Goal: Task Accomplishment & Management: Manage account settings

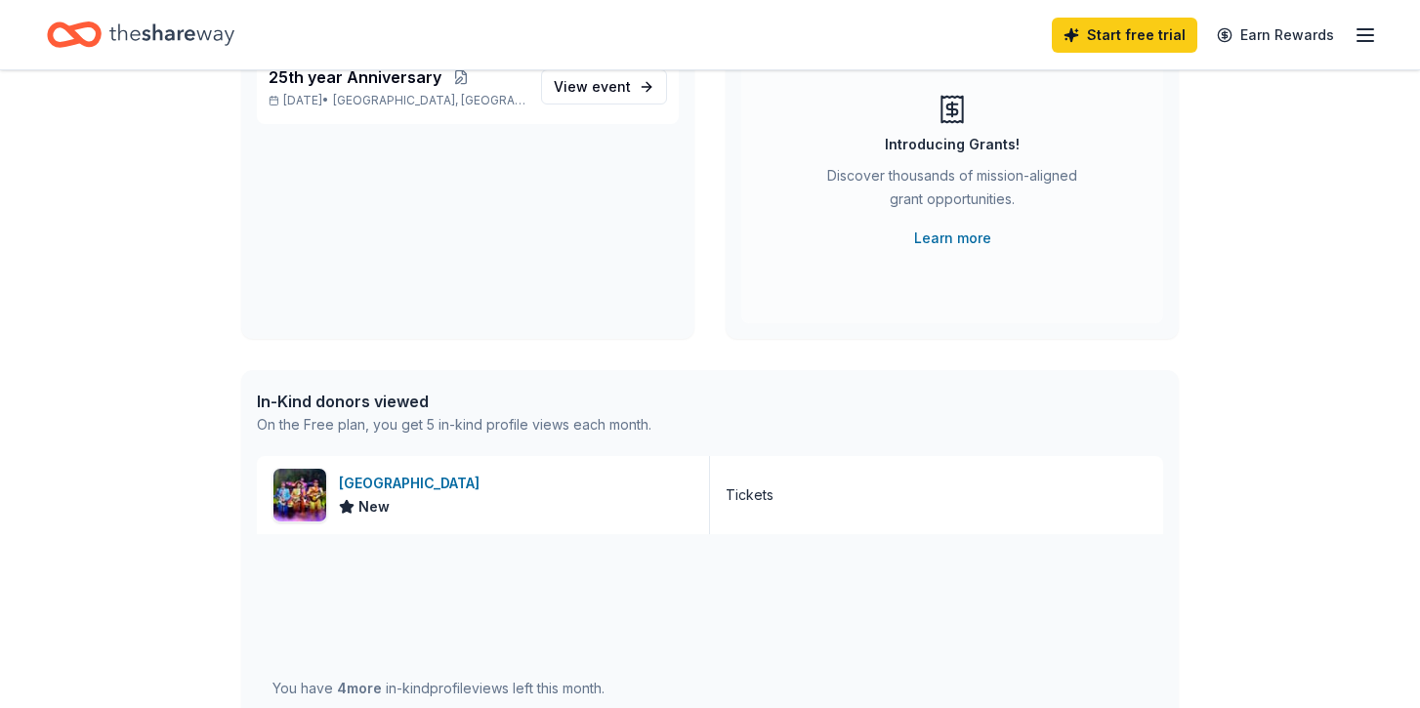
scroll to position [230, 0]
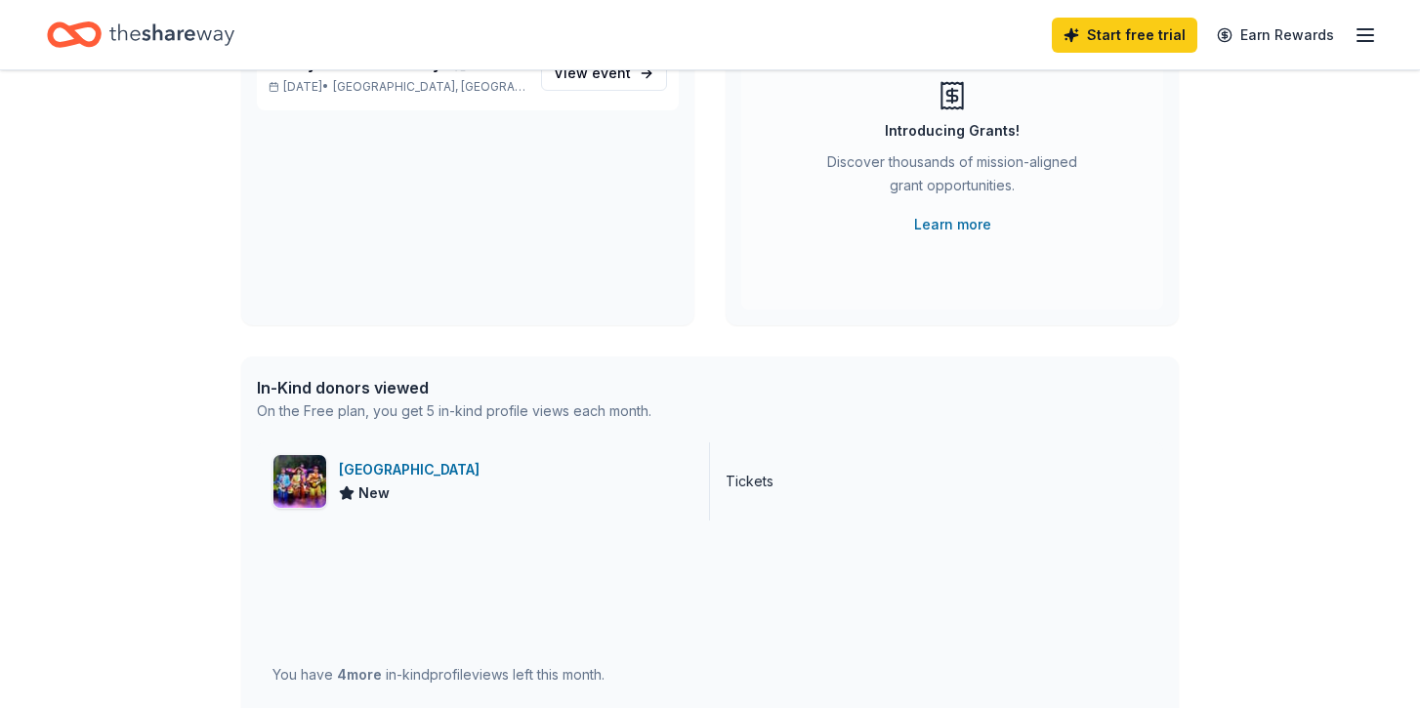
click at [408, 463] on div "[GEOGRAPHIC_DATA]" at bounding box center [413, 469] width 148 height 23
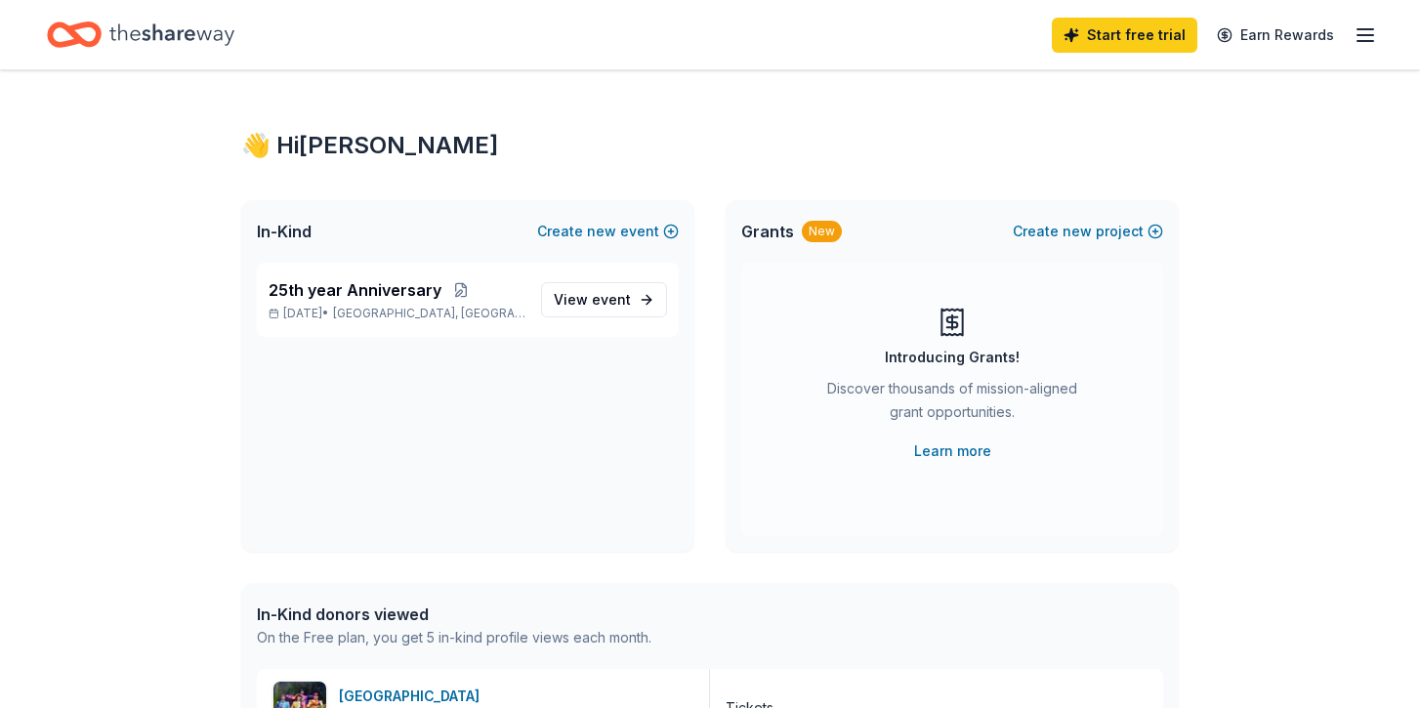
scroll to position [2, 0]
click at [602, 301] on span "event" at bounding box center [611, 300] width 39 height 17
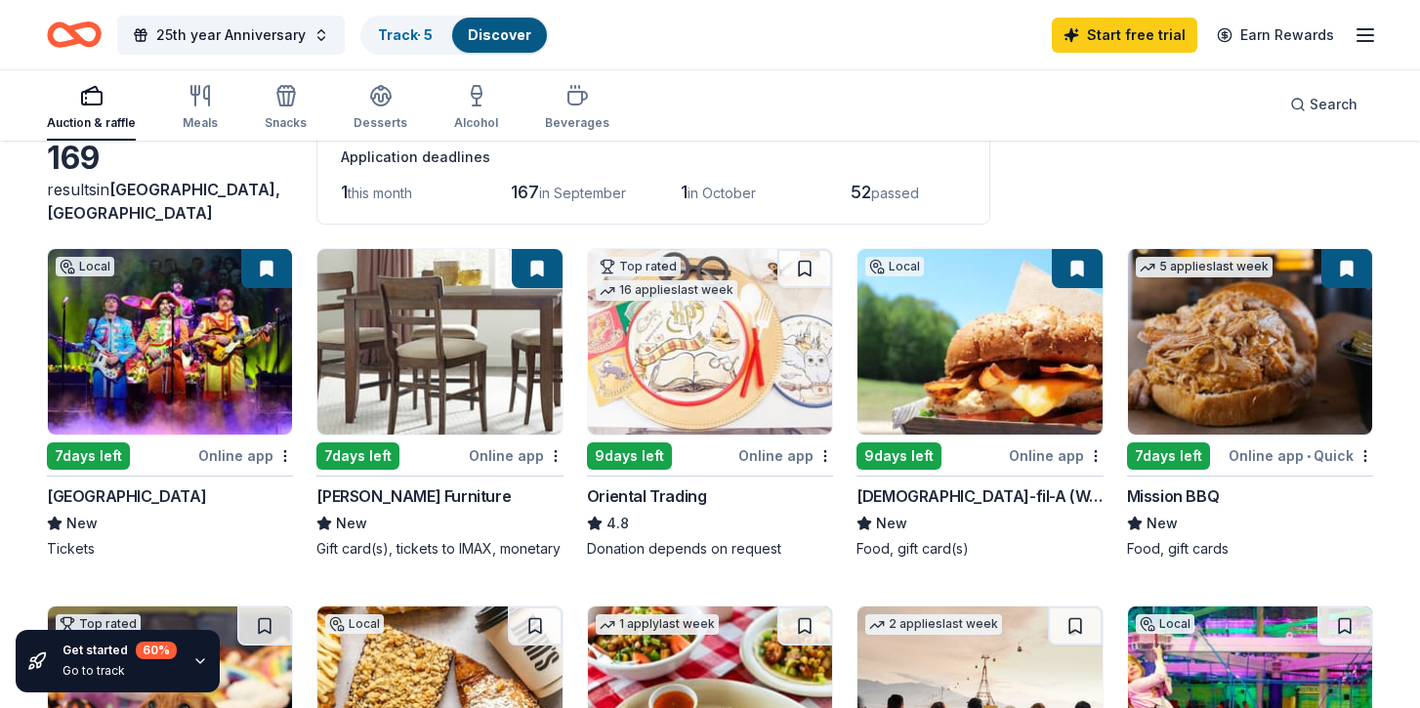
scroll to position [131, 0]
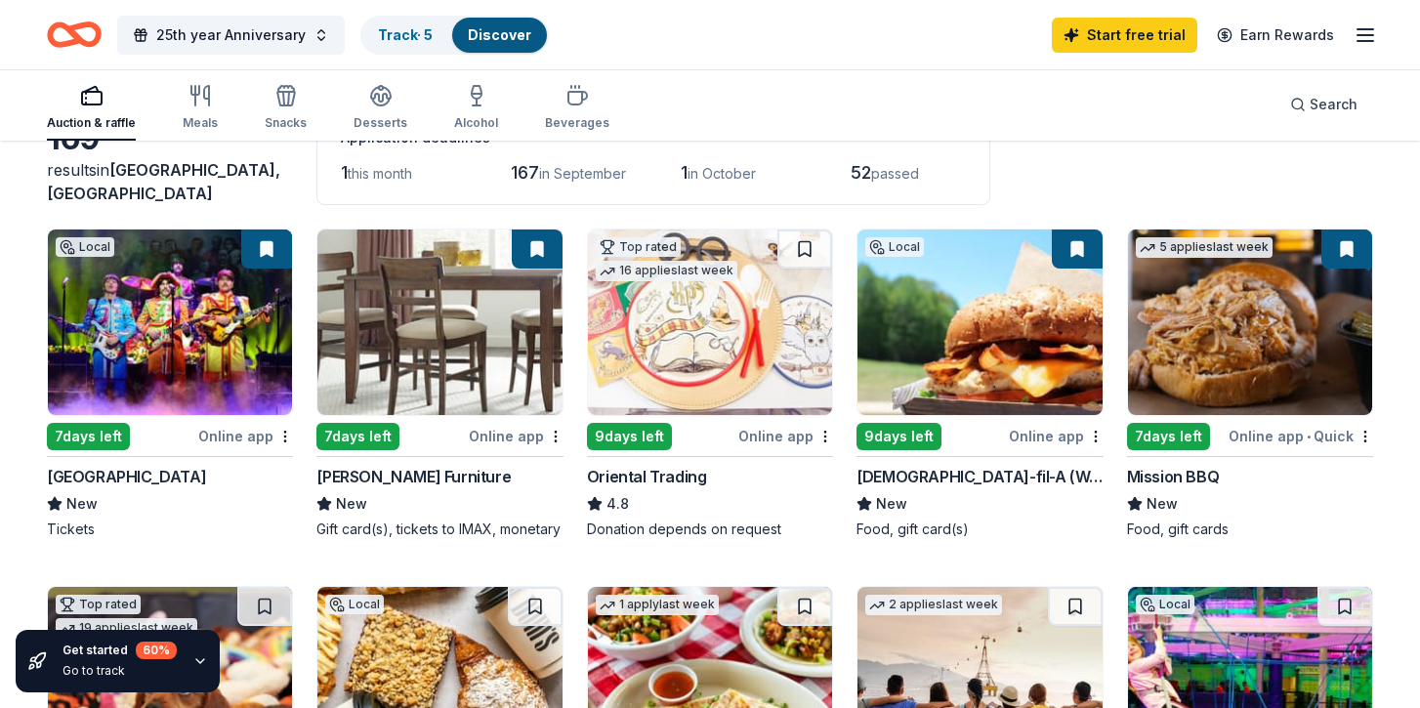
click at [398, 374] on img at bounding box center [439, 323] width 244 height 186
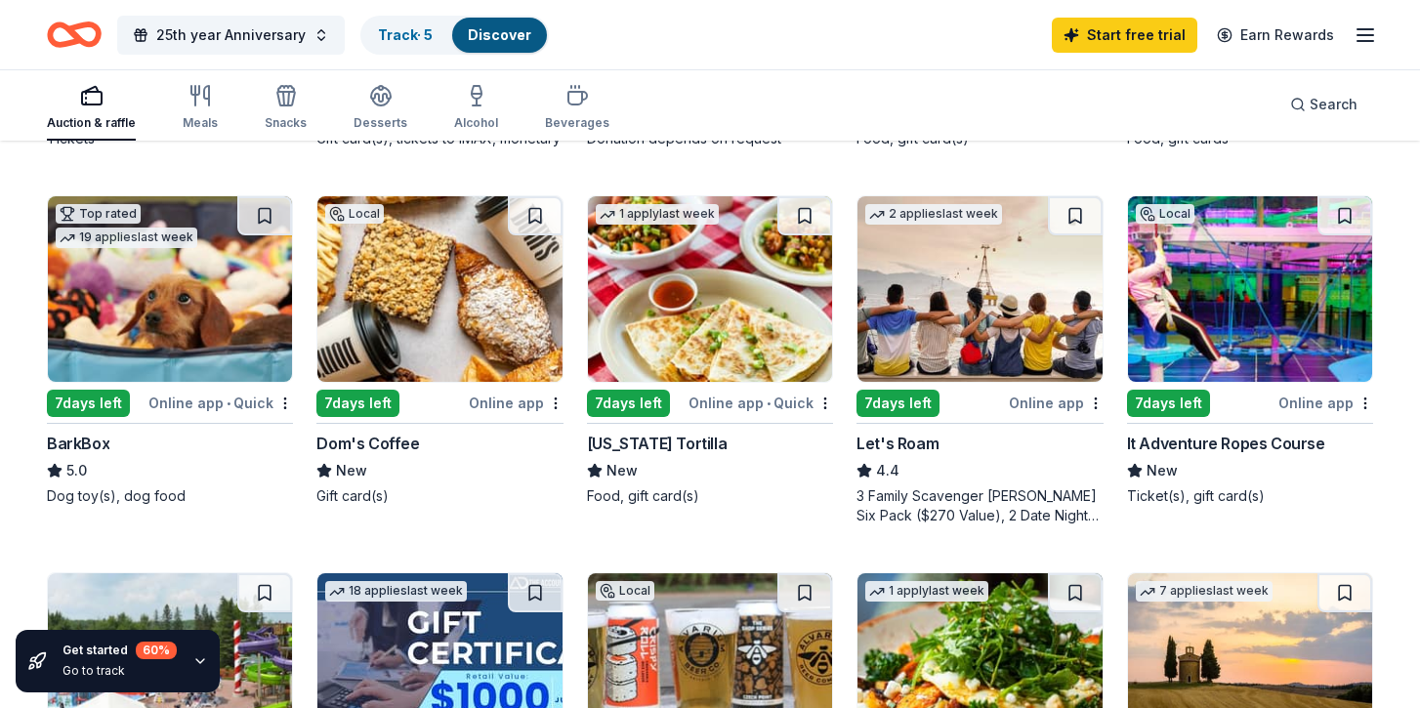
scroll to position [0, 0]
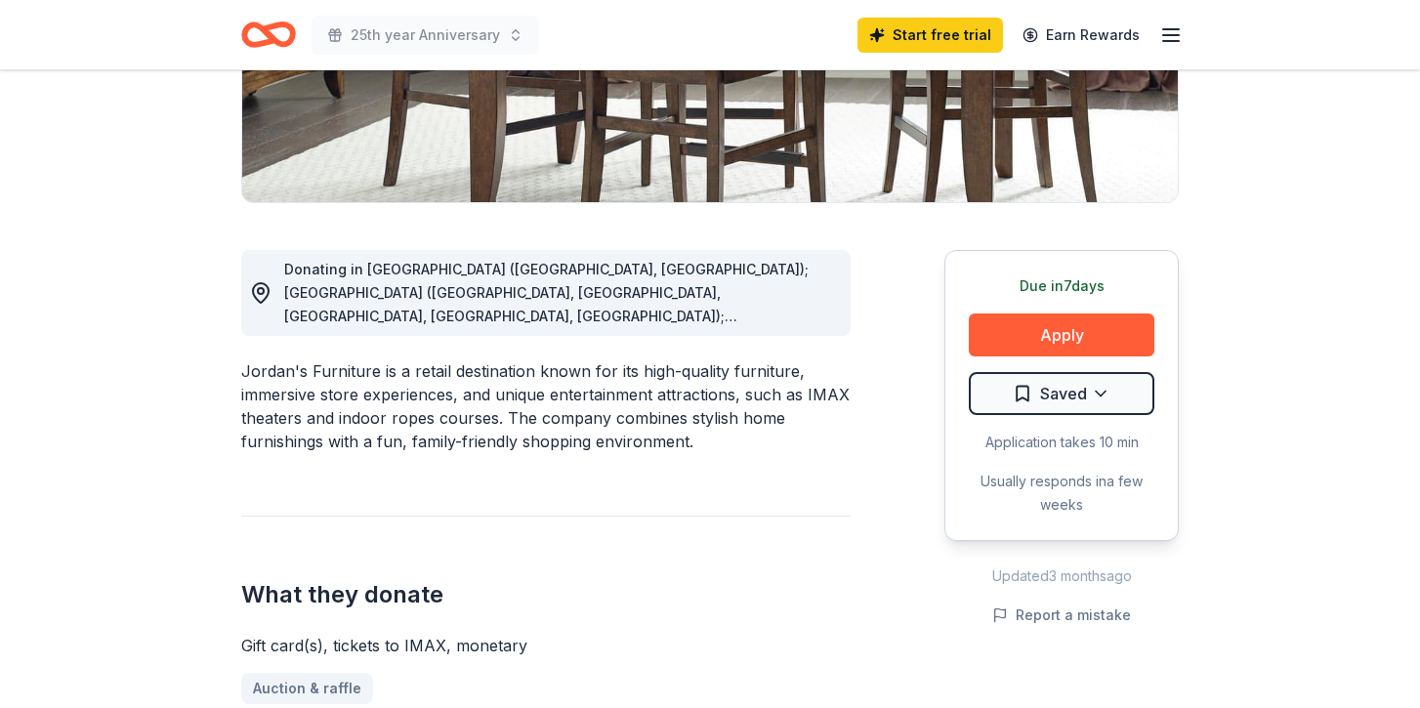
scroll to position [393, 0]
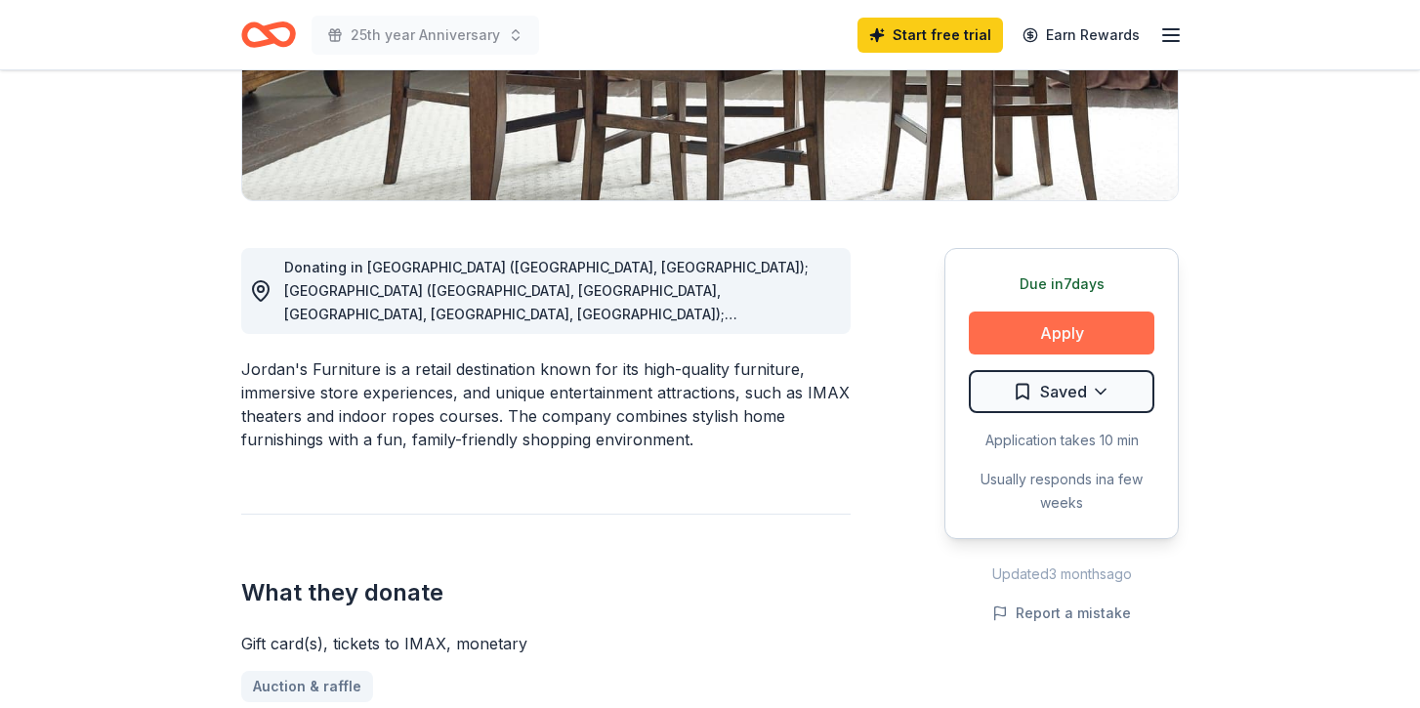
click at [1081, 329] on button "Apply" at bounding box center [1062, 333] width 186 height 43
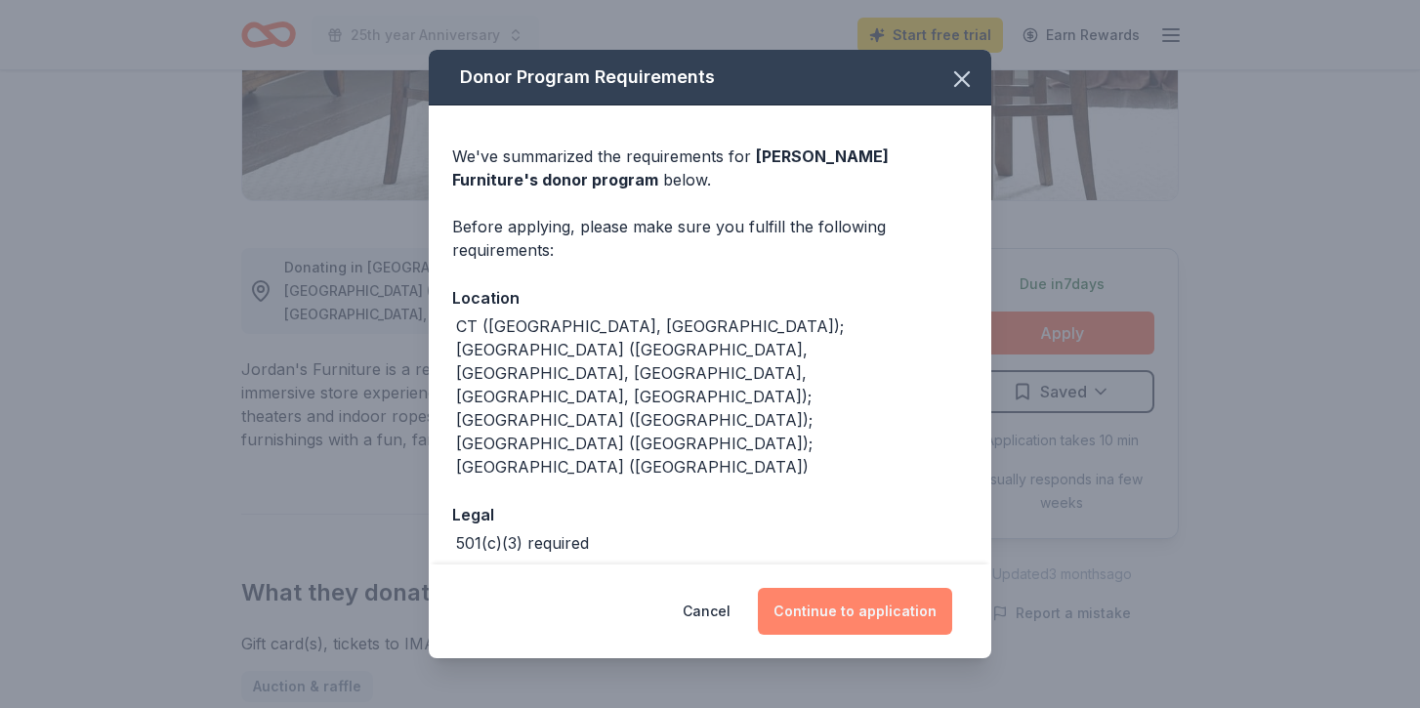
click at [890, 605] on button "Continue to application" at bounding box center [855, 611] width 194 height 47
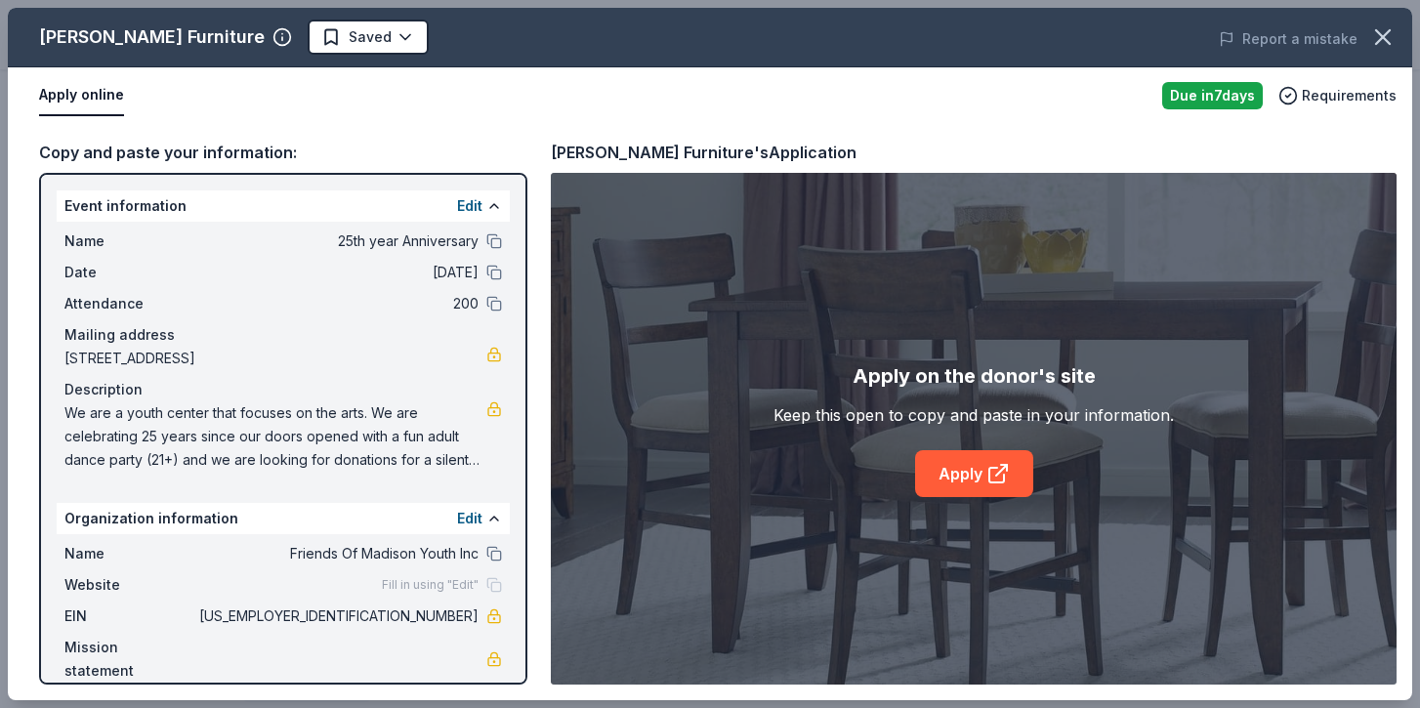
scroll to position [0, 0]
click at [233, 351] on span "8 Campus Drive, Madison, CT 06443" at bounding box center [275, 358] width 422 height 23
click at [241, 359] on span "8 Campus Drive, Madison, CT 06443" at bounding box center [275, 358] width 422 height 23
click at [1385, 36] on icon "button" at bounding box center [1383, 36] width 27 height 27
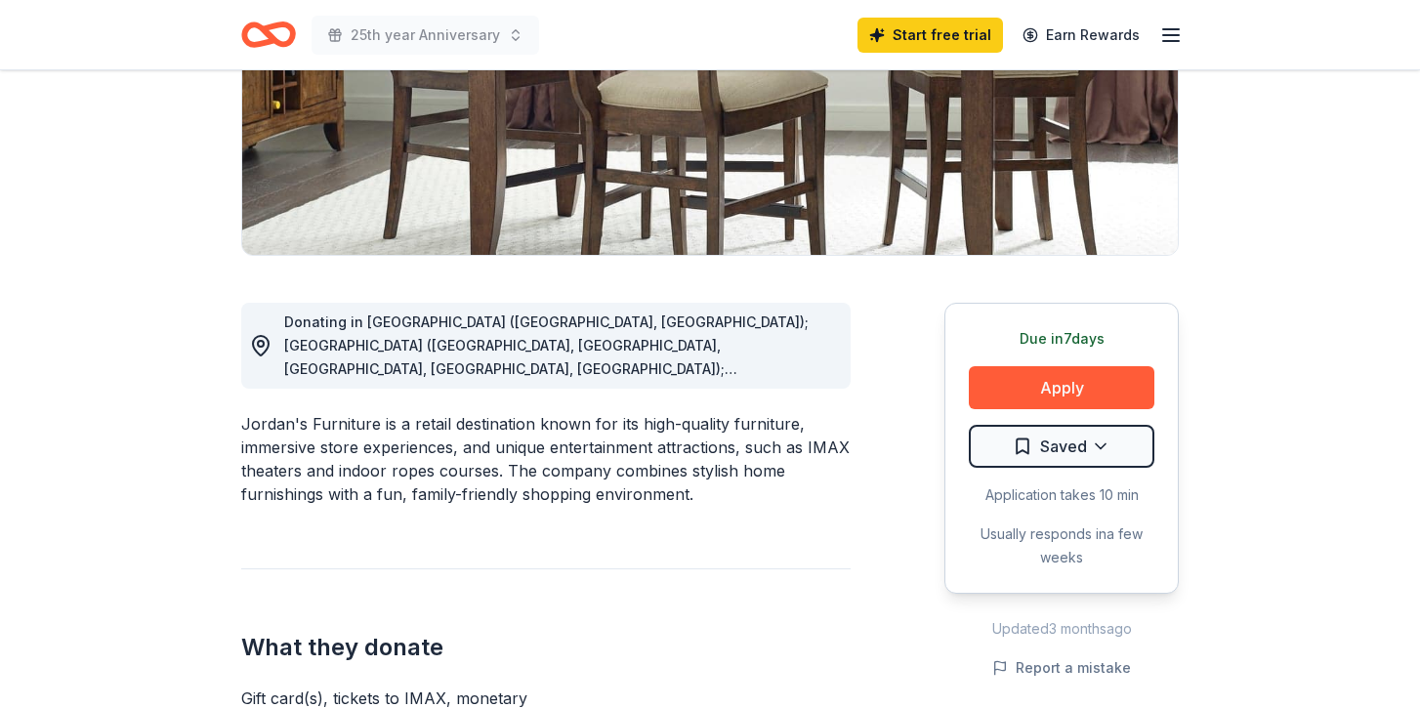
scroll to position [329, 0]
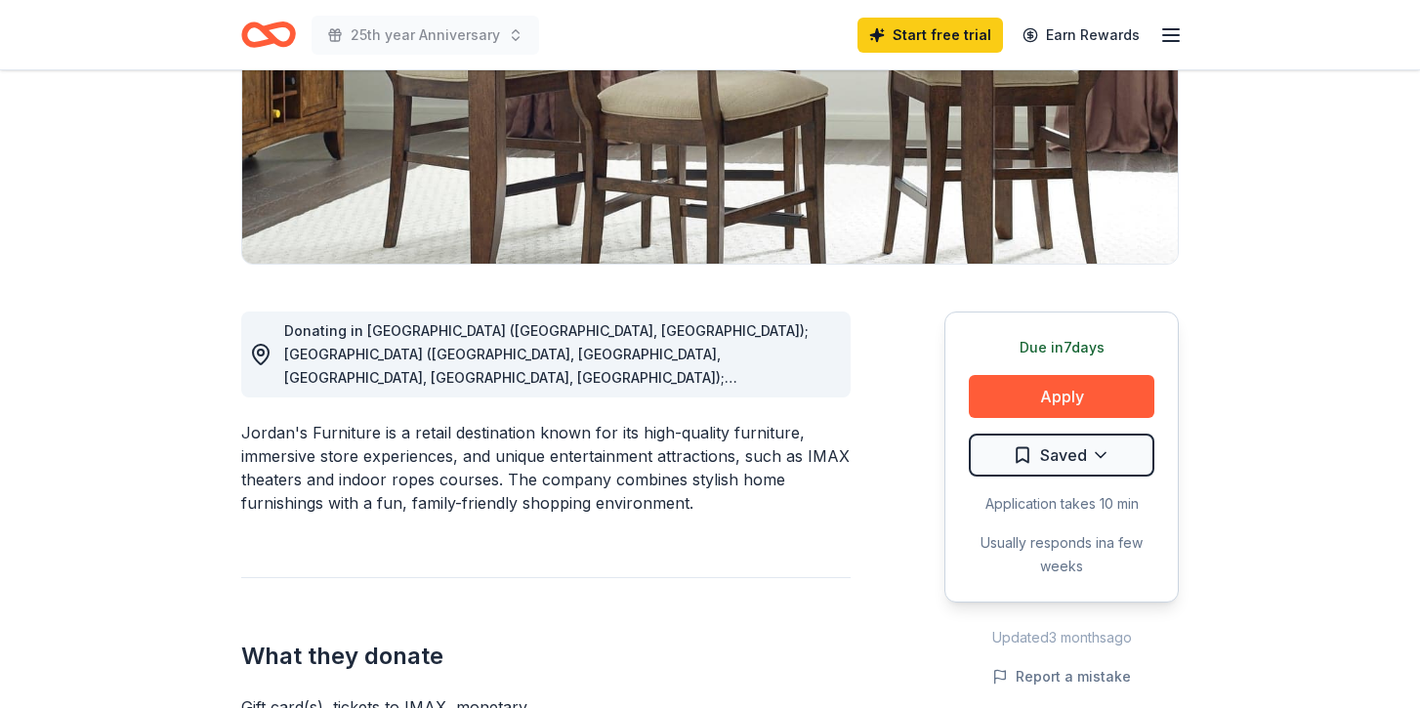
click at [1171, 35] on line "button" at bounding box center [1171, 35] width 16 height 0
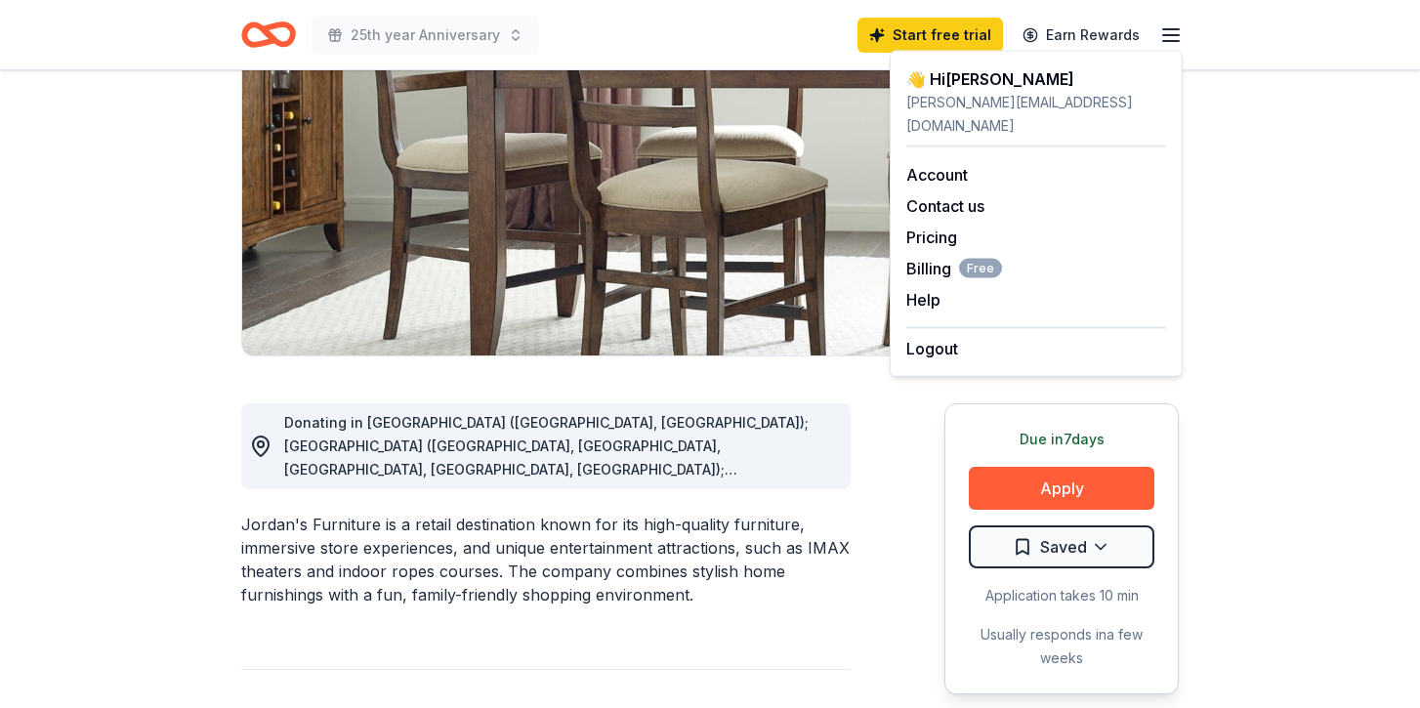
scroll to position [218, 0]
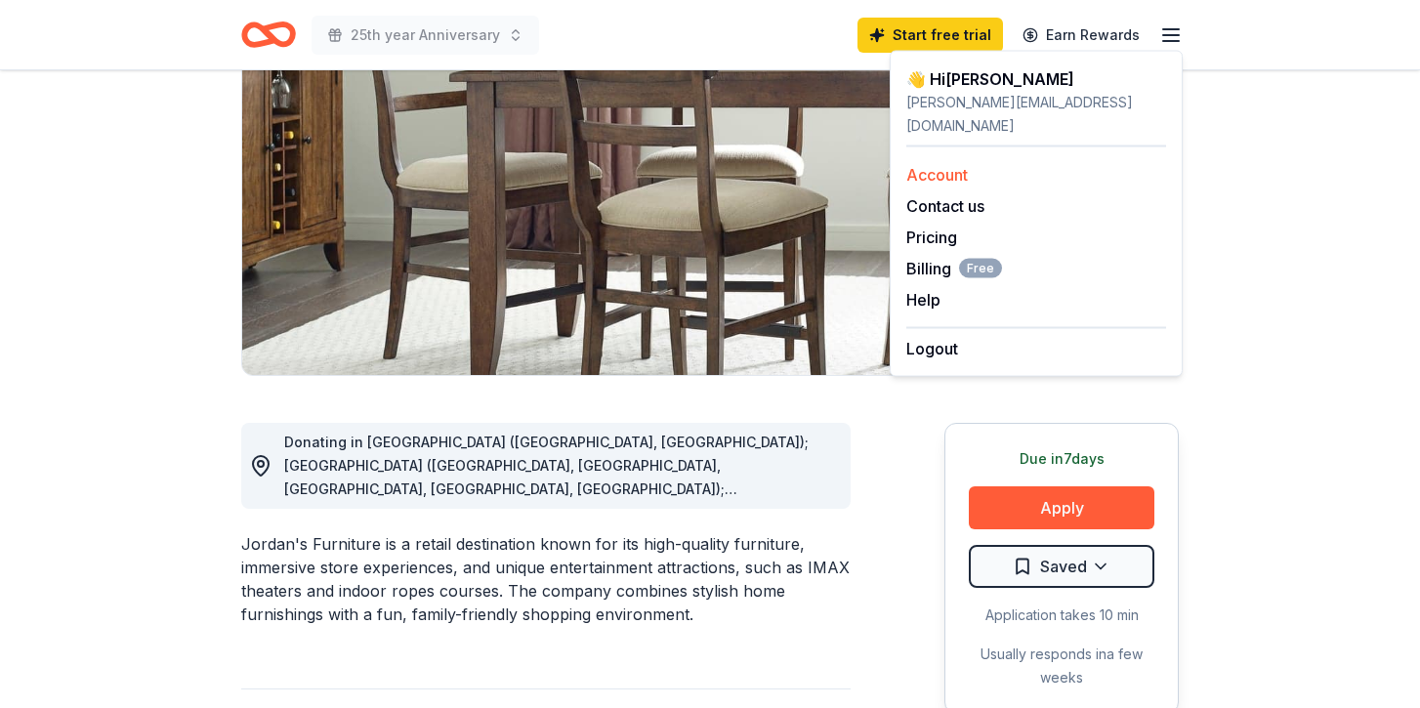
click at [950, 165] on link "Account" at bounding box center [938, 175] width 62 height 20
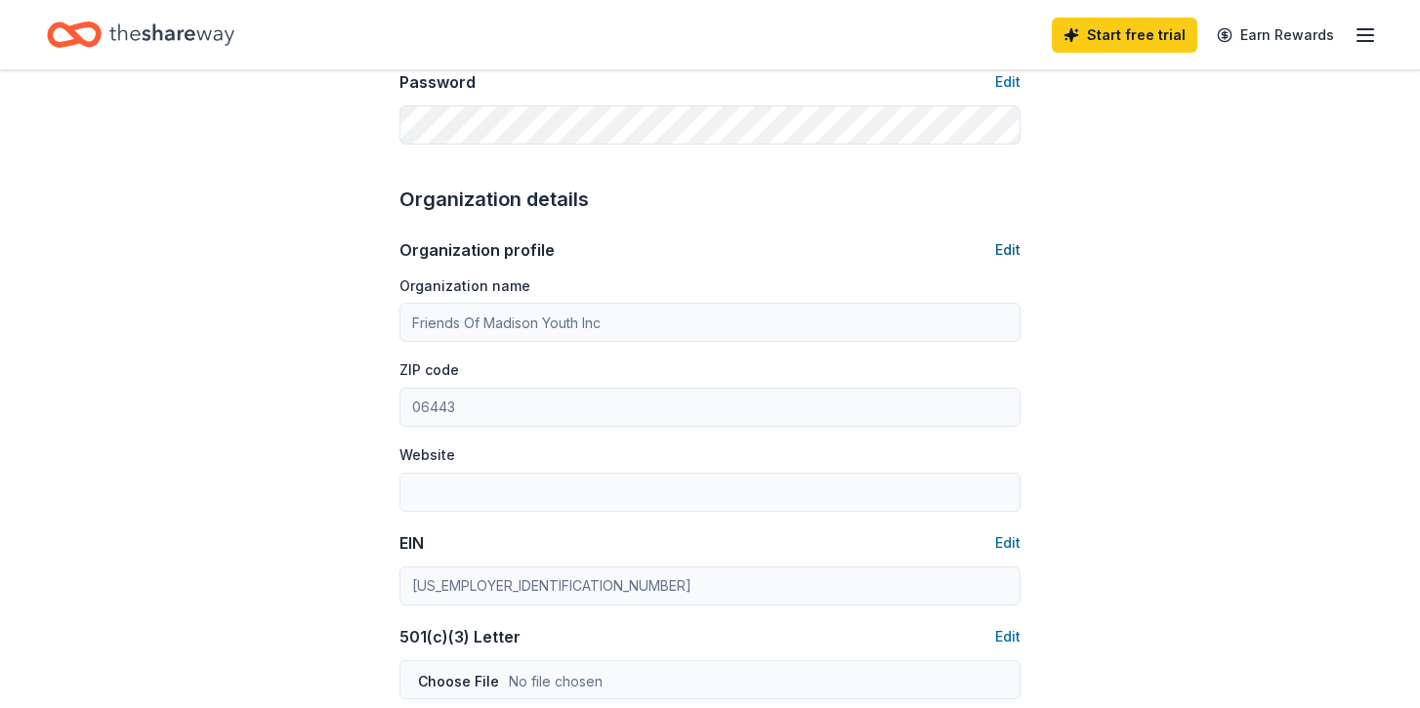
scroll to position [517, 0]
click at [1015, 251] on button "Edit" at bounding box center [1007, 248] width 25 height 23
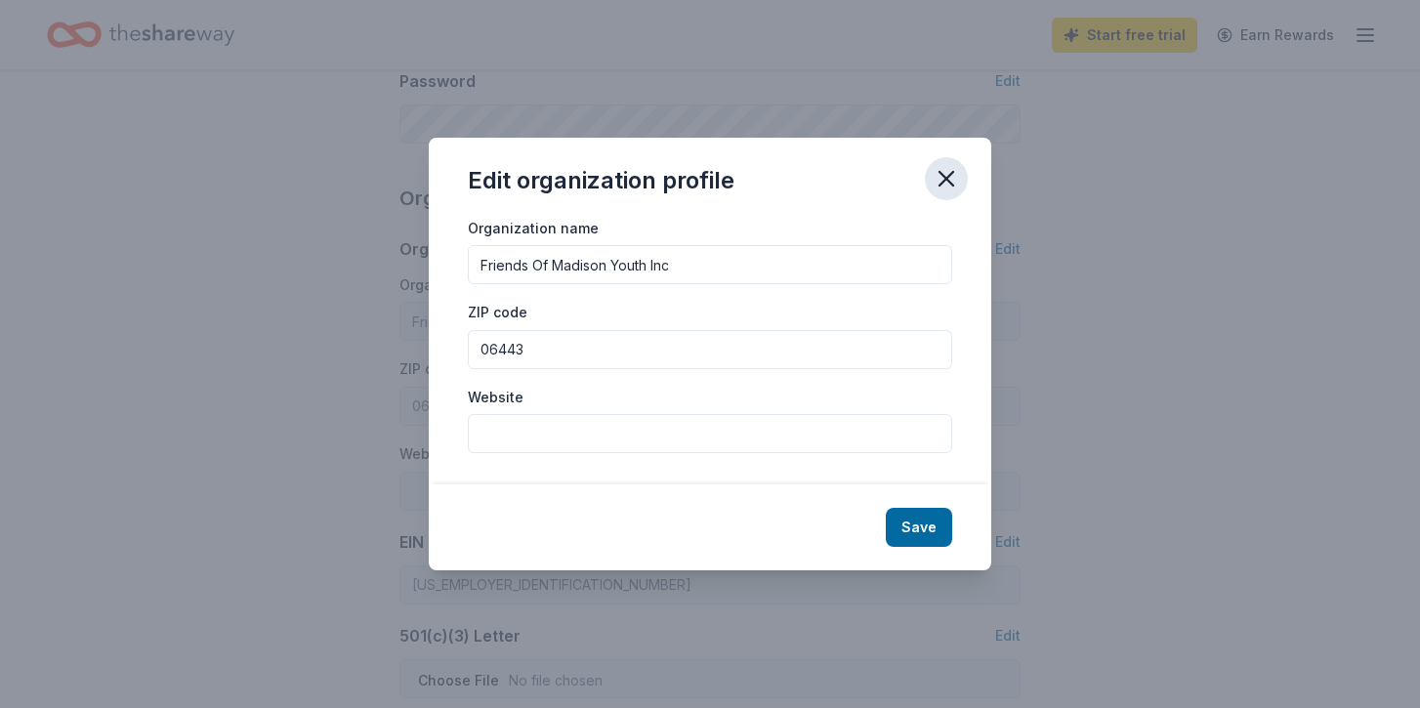
click at [952, 180] on icon "button" at bounding box center [946, 178] width 27 height 27
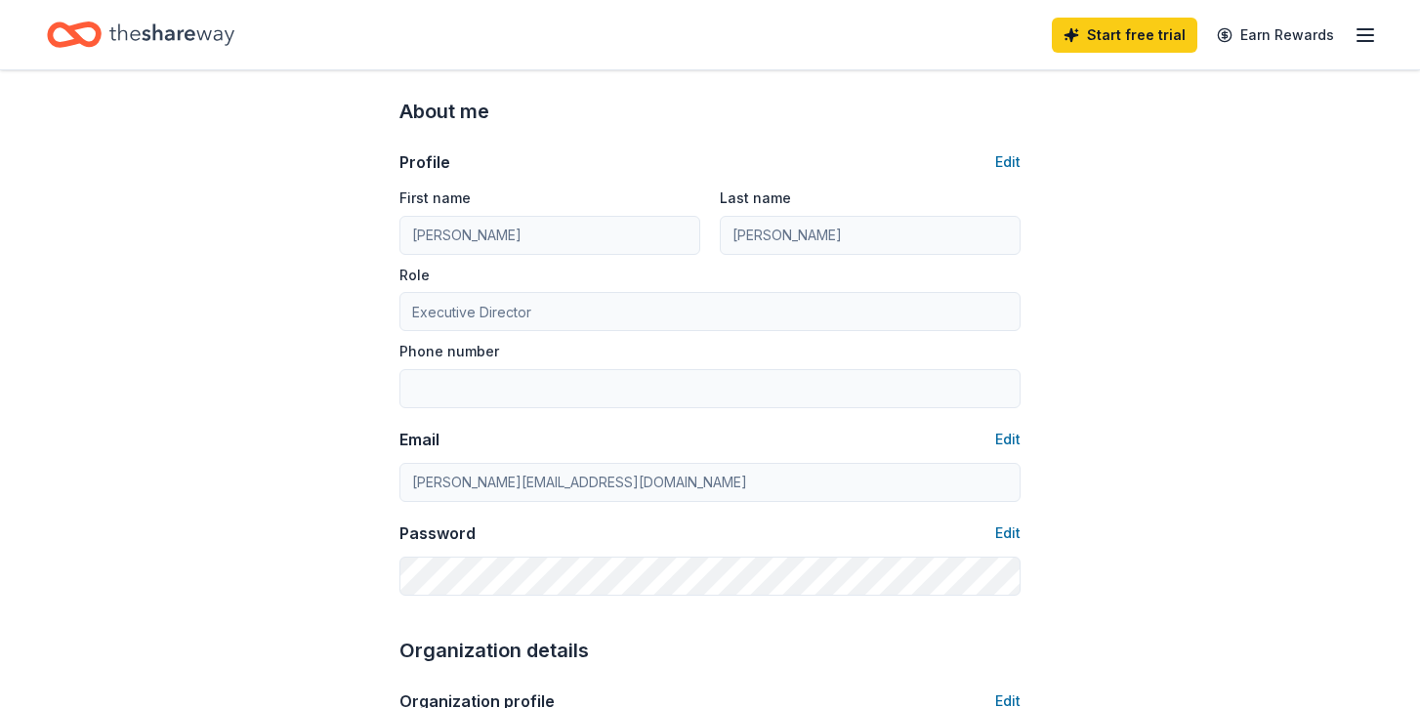
scroll to position [84, 0]
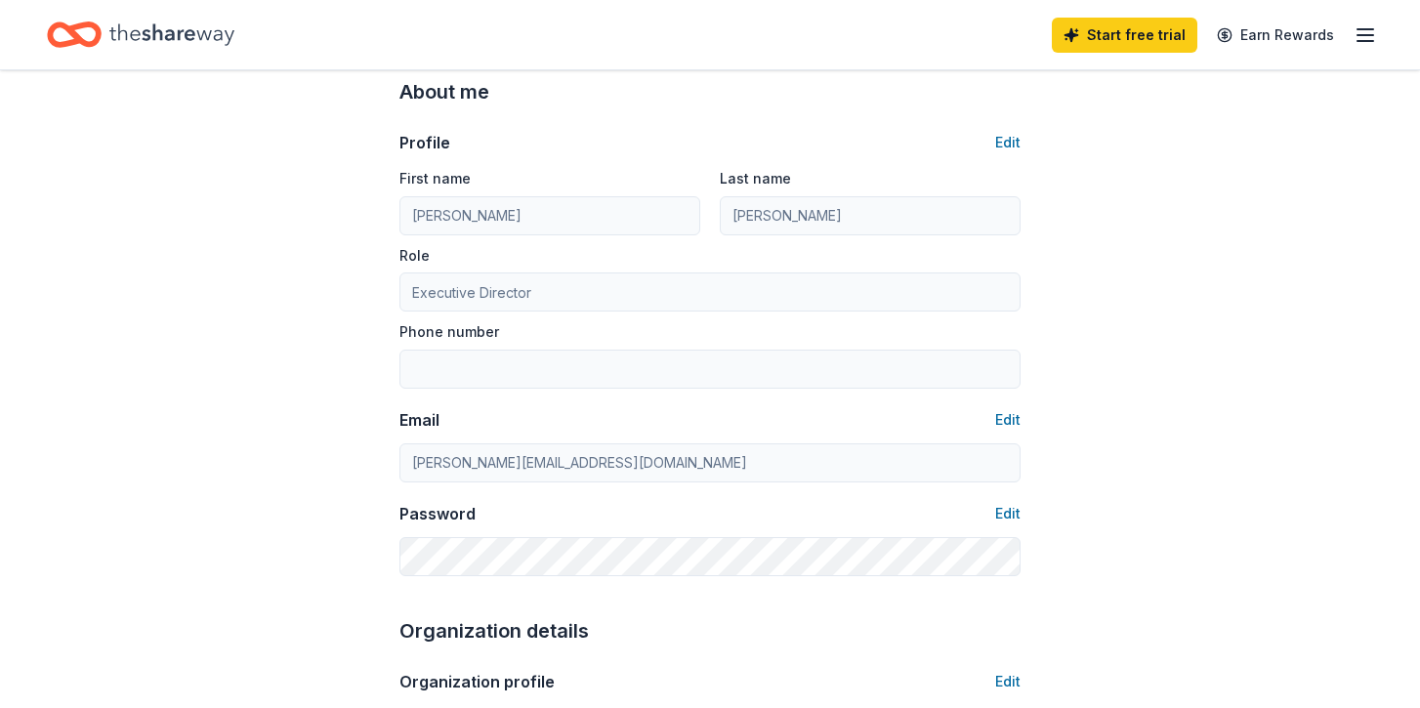
click at [1367, 33] on icon "button" at bounding box center [1365, 34] width 23 height 23
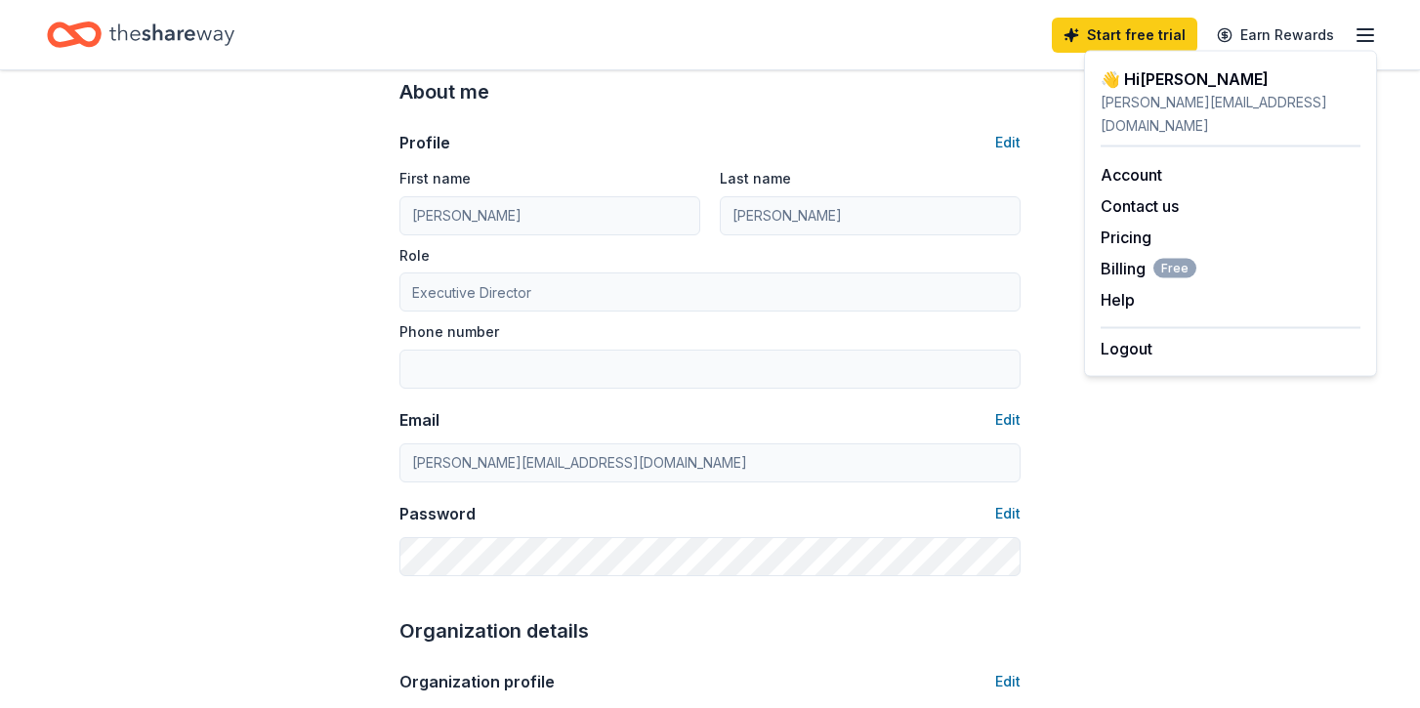
click at [936, 39] on div "Start free trial Earn Rewards" at bounding box center [710, 35] width 1327 height 46
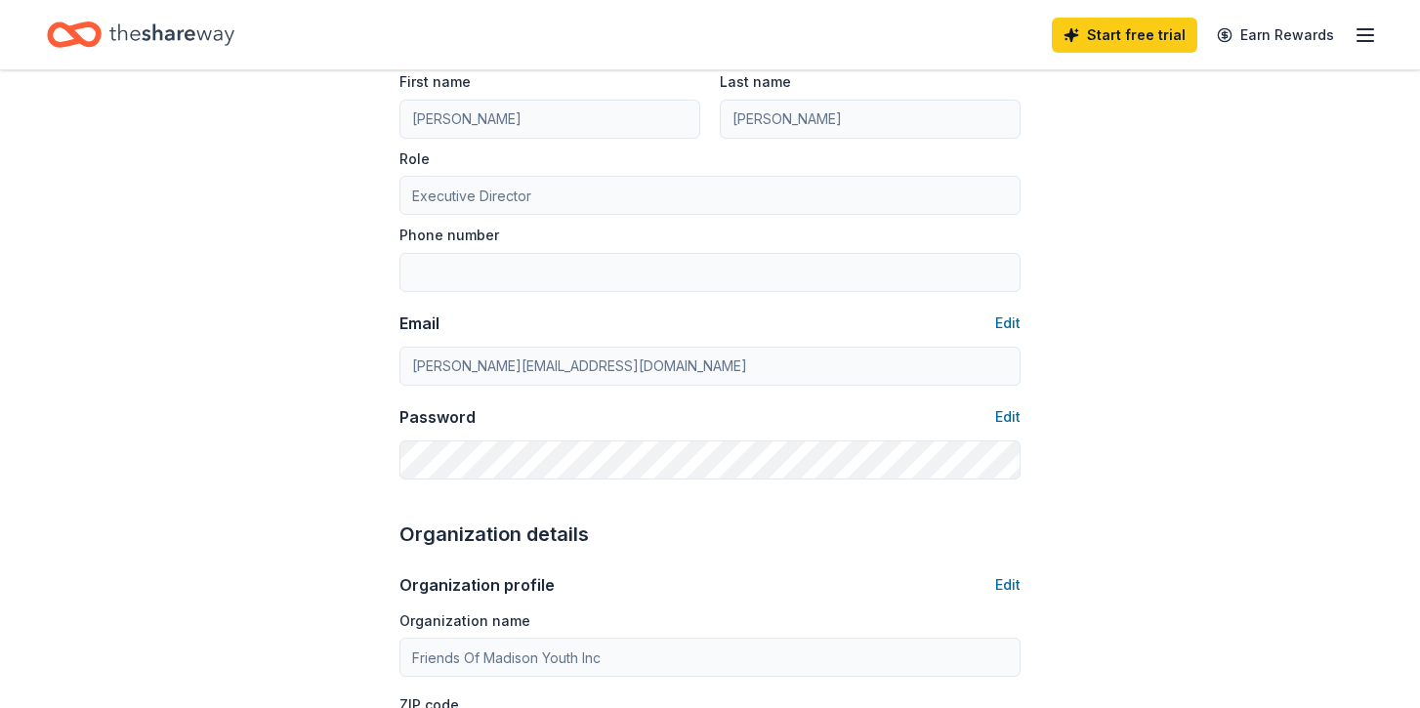
scroll to position [0, 0]
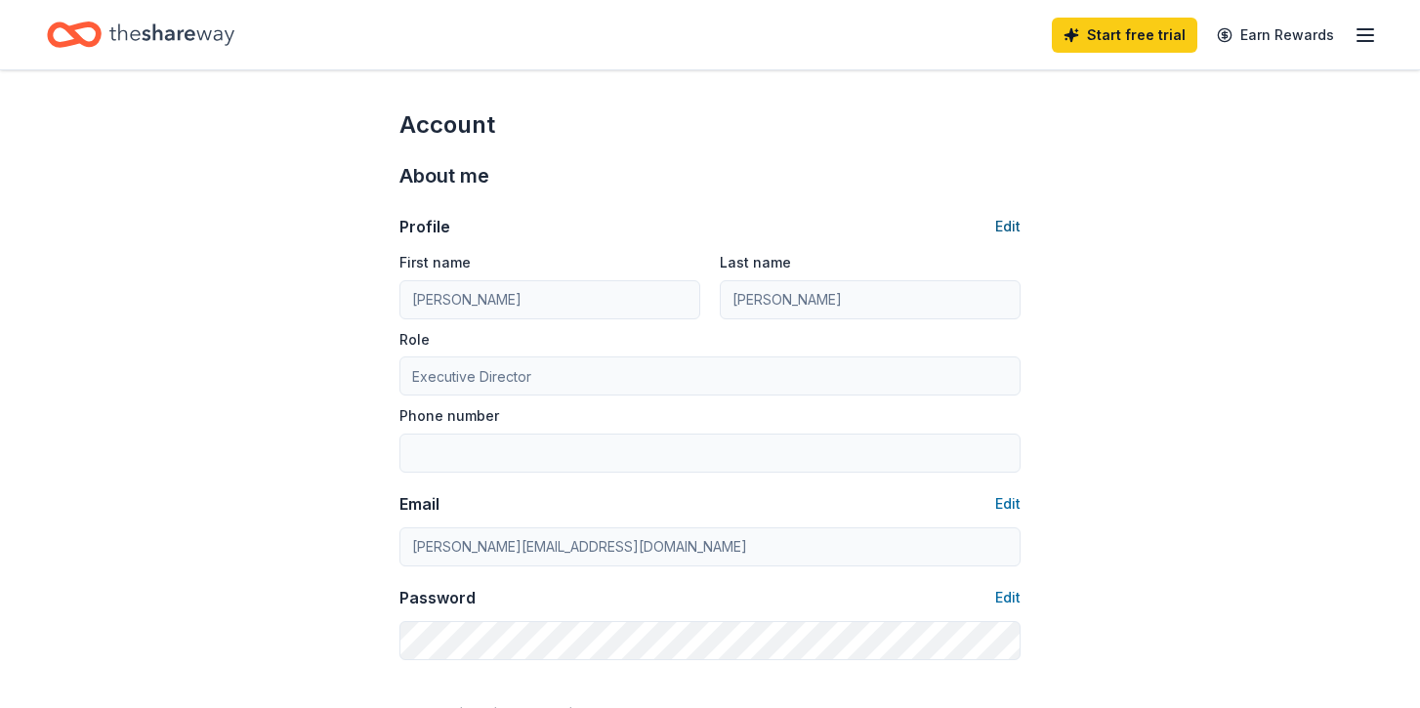
click at [1011, 228] on button "Edit" at bounding box center [1007, 226] width 25 height 23
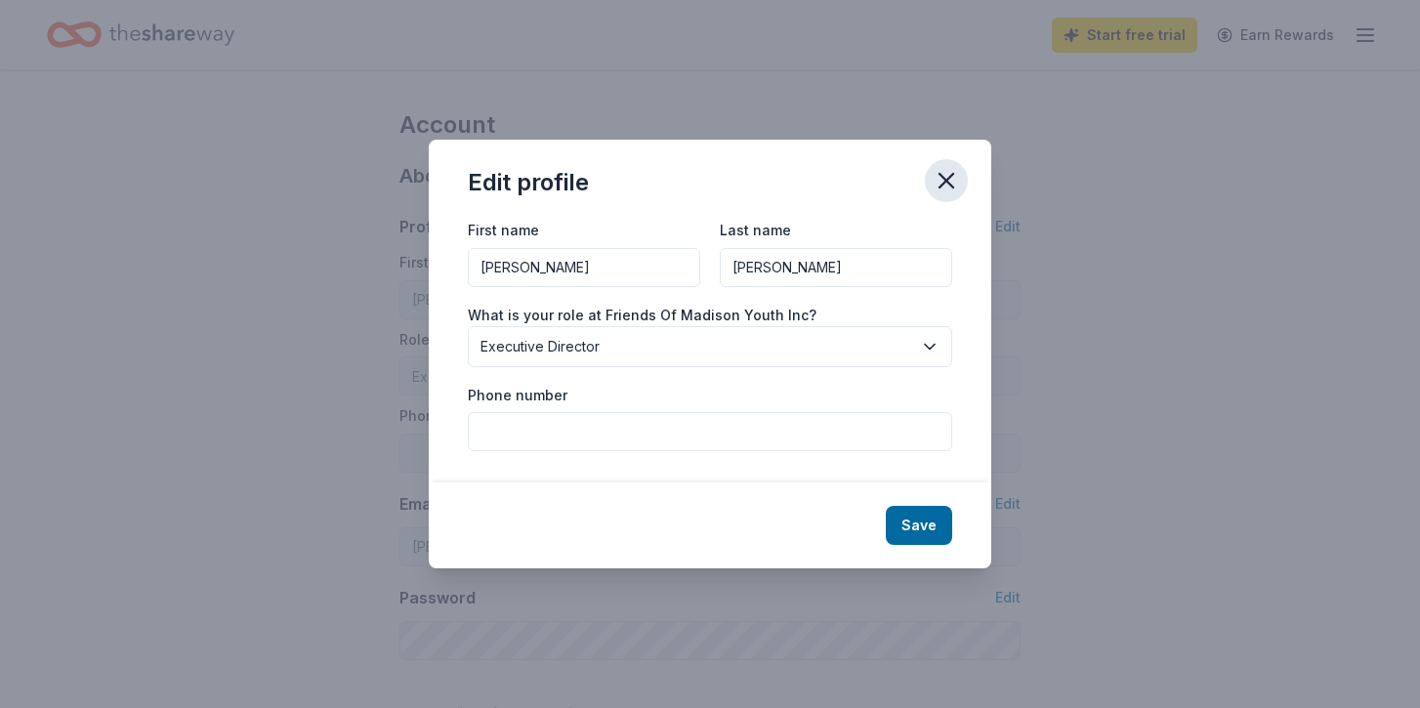
click at [949, 180] on icon "button" at bounding box center [946, 180] width 27 height 27
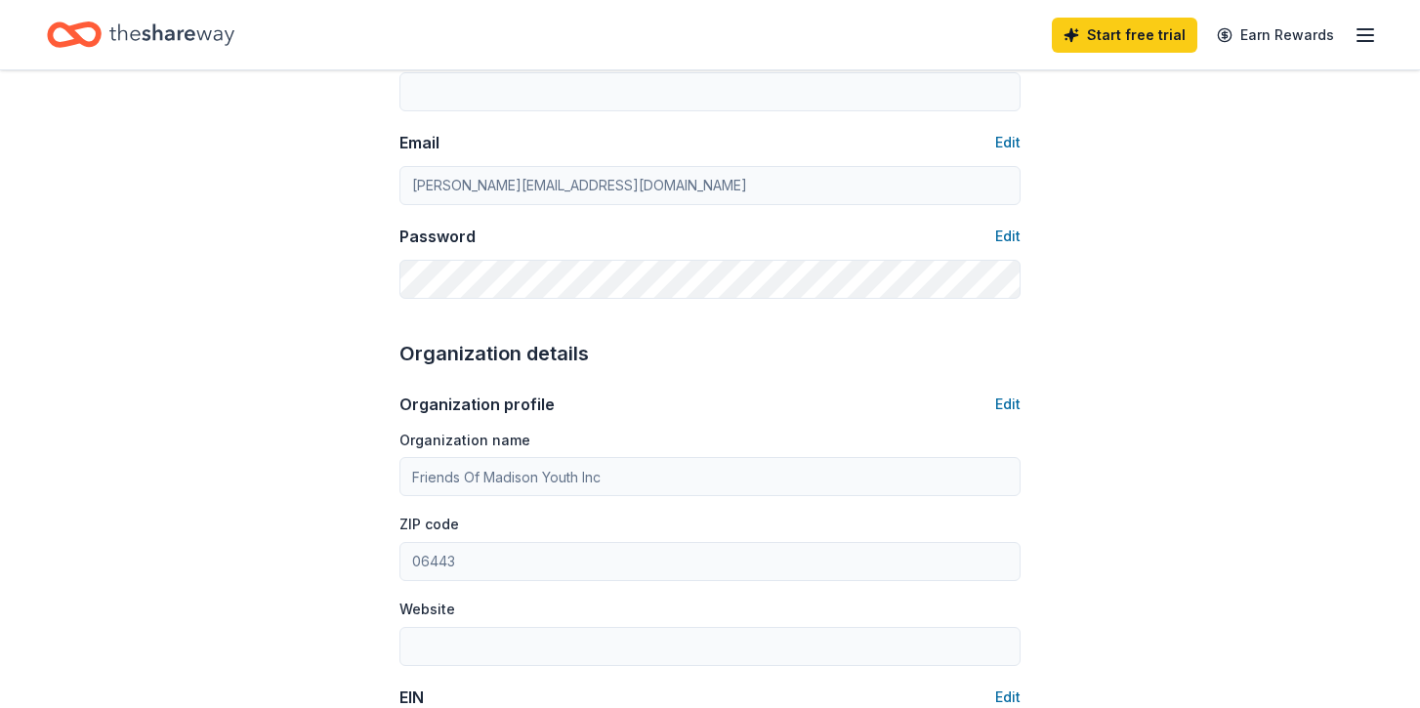
scroll to position [365, 0]
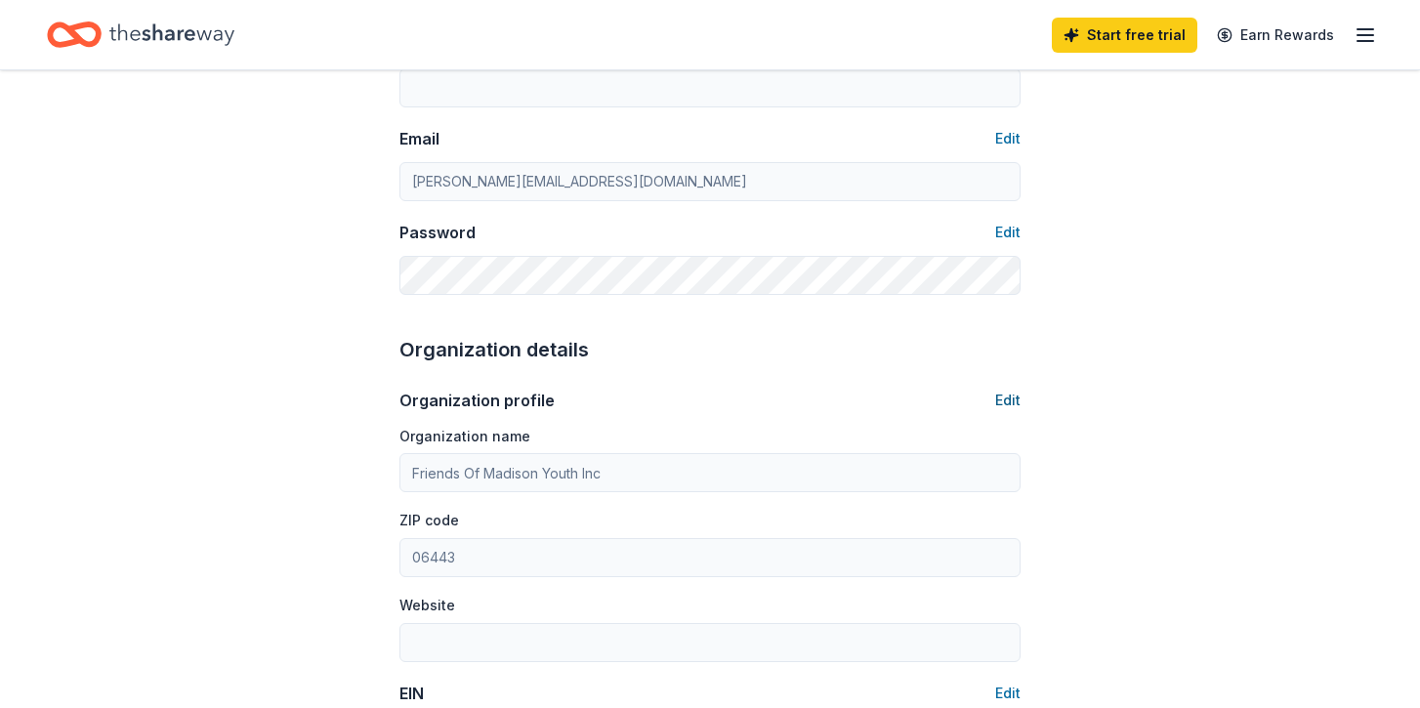
click at [1009, 398] on button "Edit" at bounding box center [1007, 400] width 25 height 23
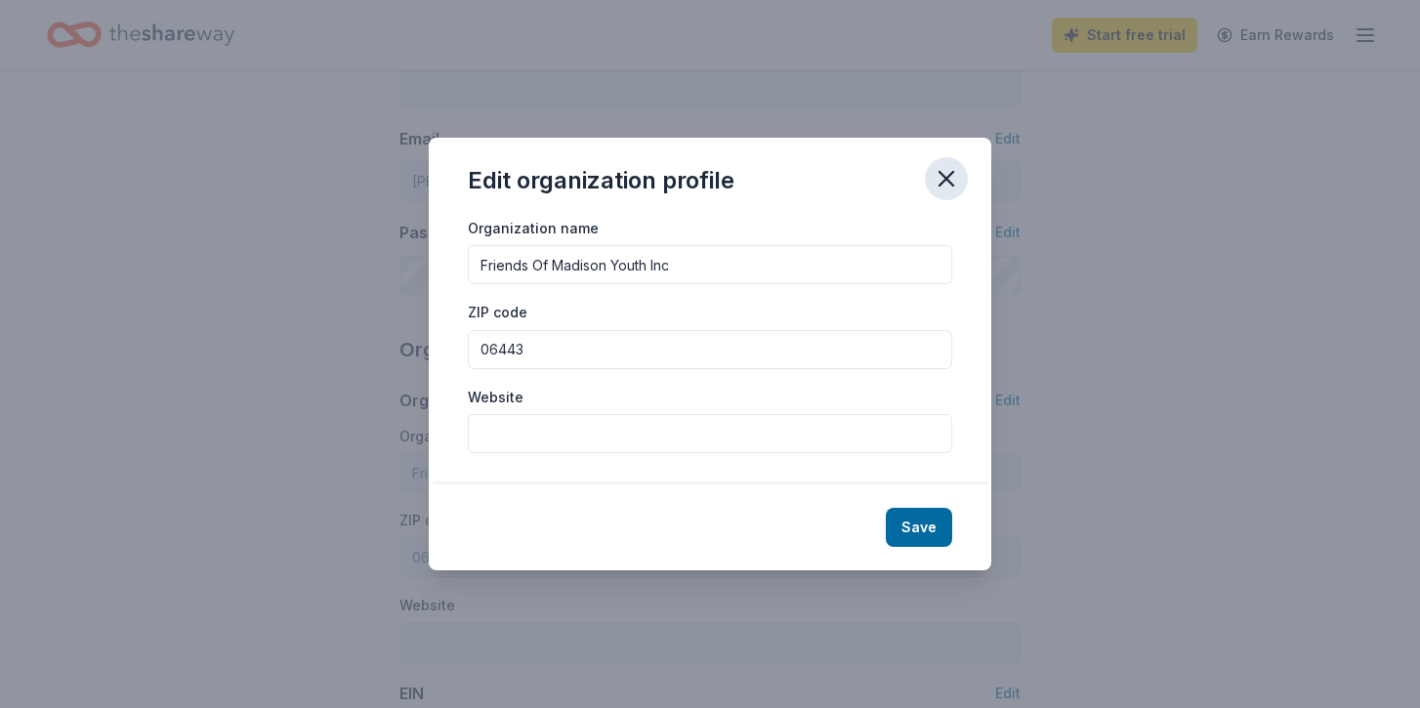
click at [945, 180] on icon "button" at bounding box center [947, 179] width 14 height 14
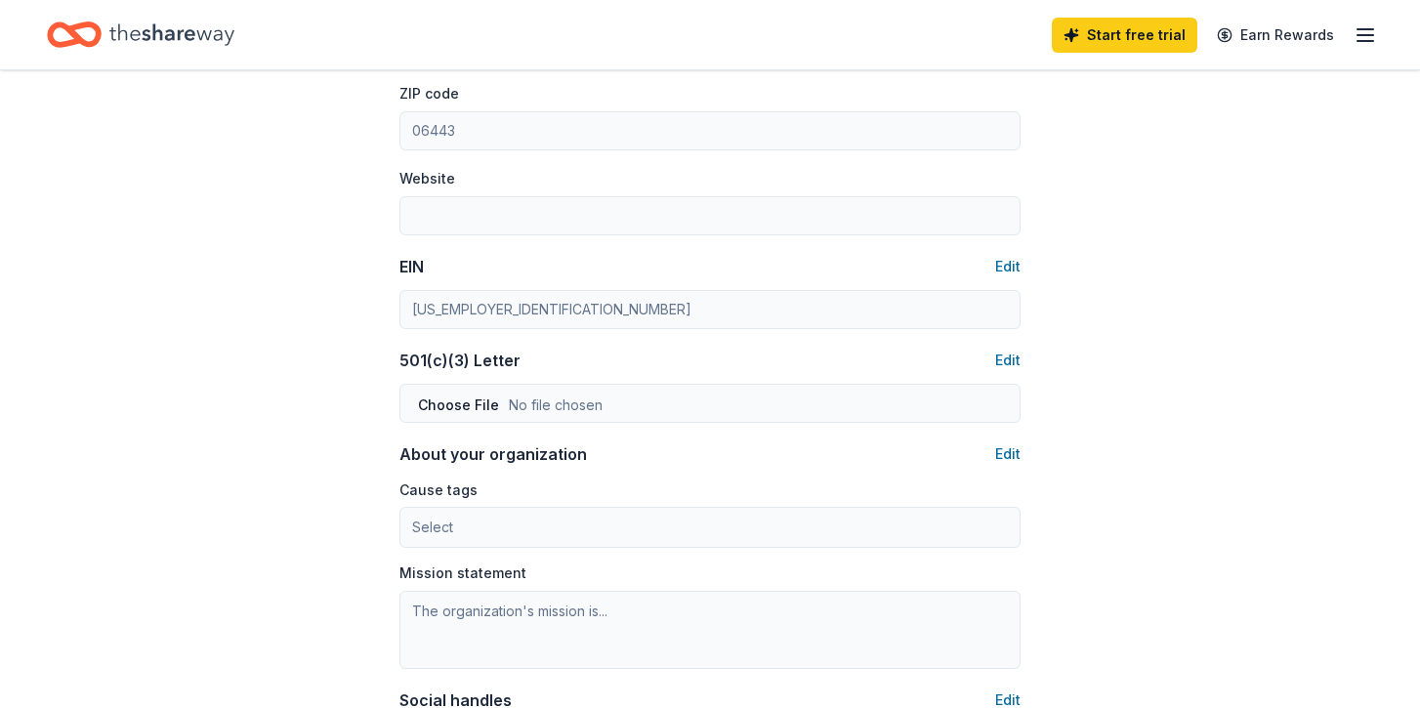
scroll to position [0, 0]
